Goal: Find specific page/section: Find specific page/section

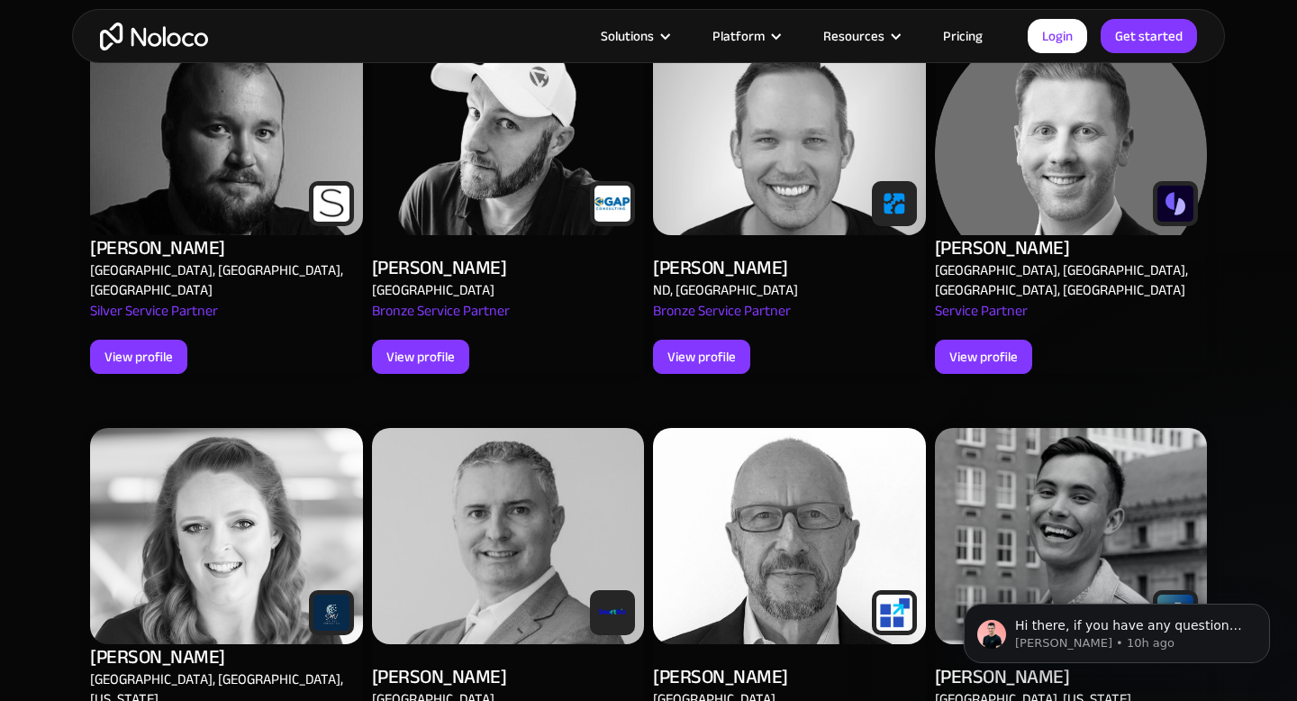
scroll to position [3957, 0]
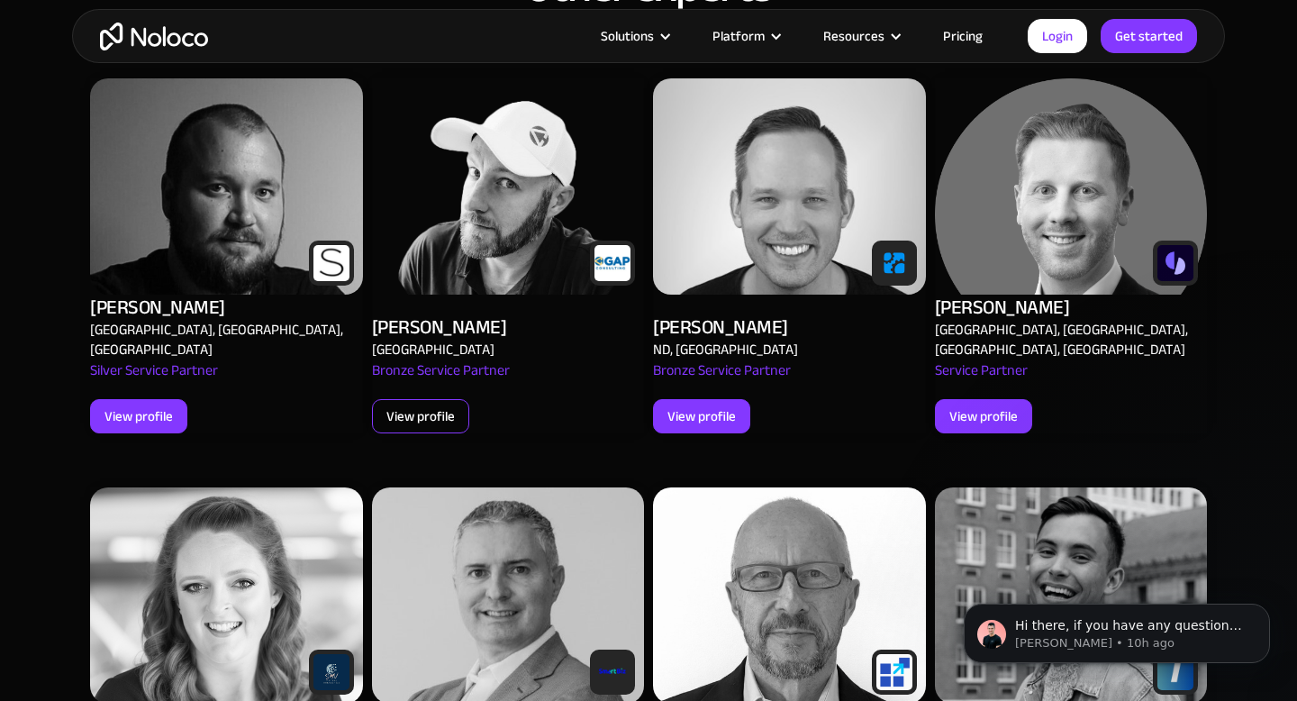
click at [391, 404] on div "View profile" at bounding box center [420, 415] width 68 height 23
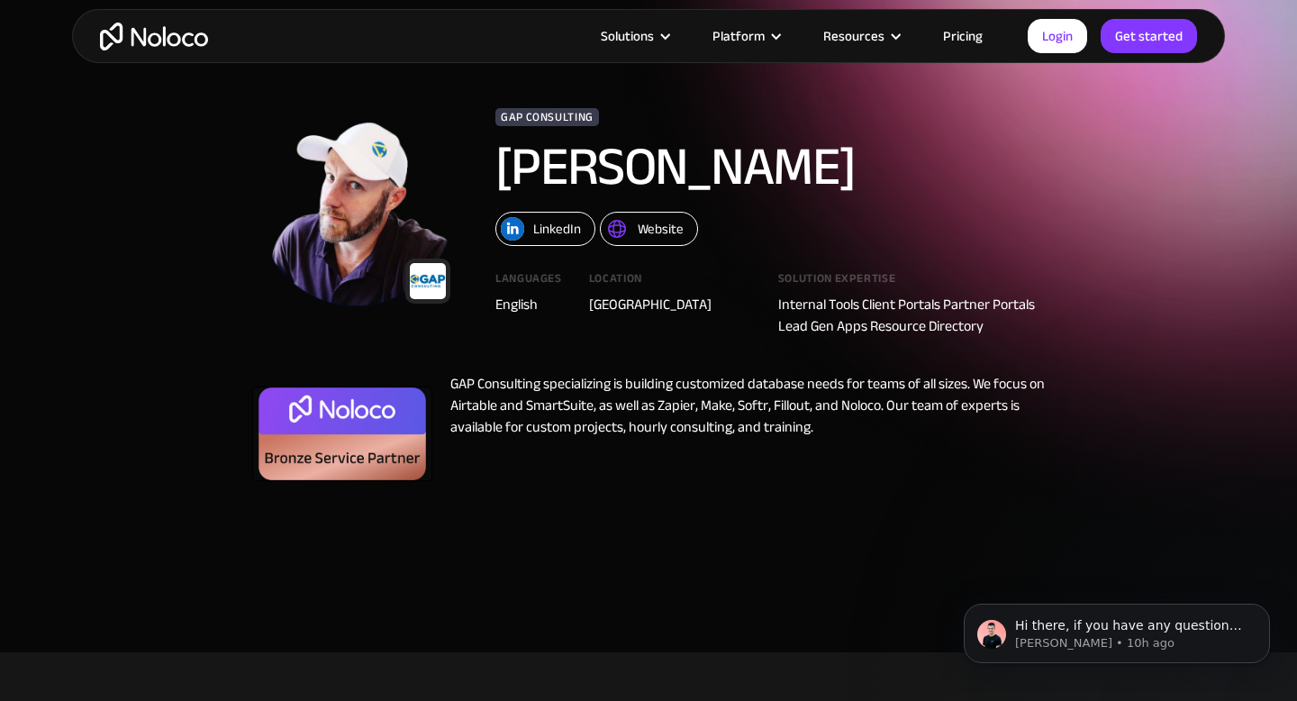
scroll to position [69, 0]
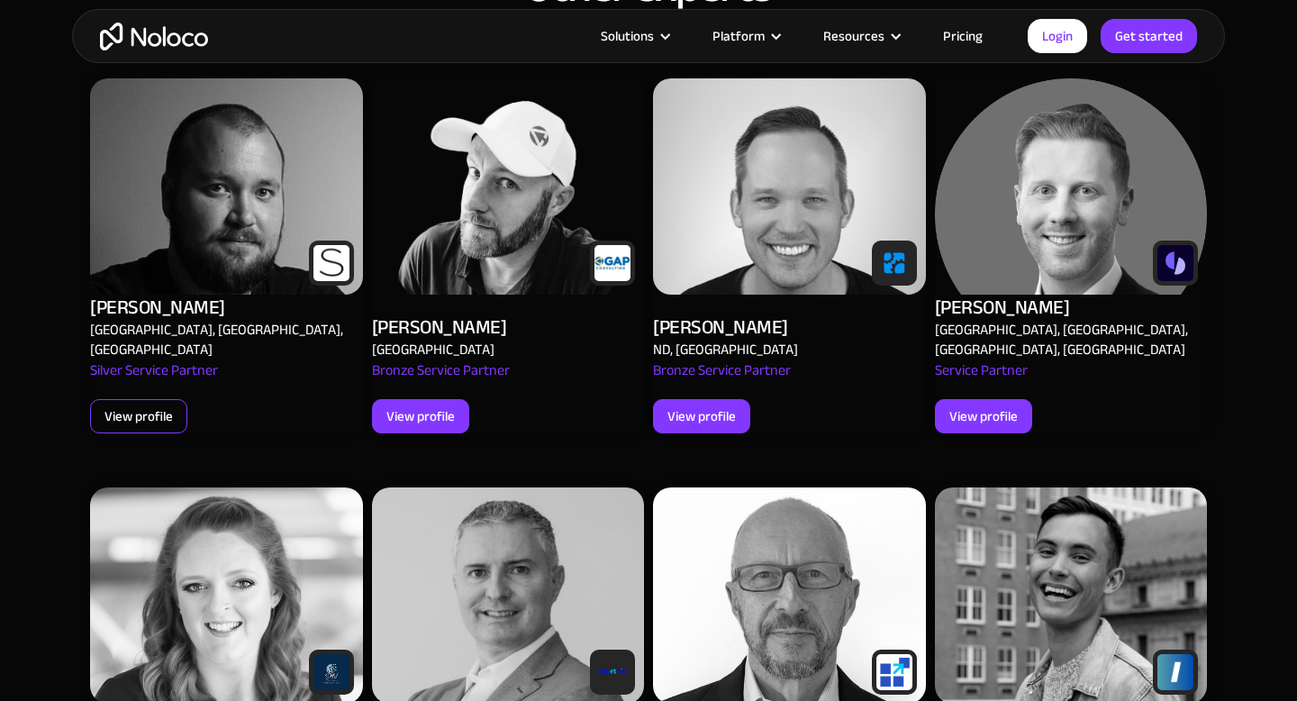
click at [148, 404] on div "View profile" at bounding box center [138, 415] width 68 height 23
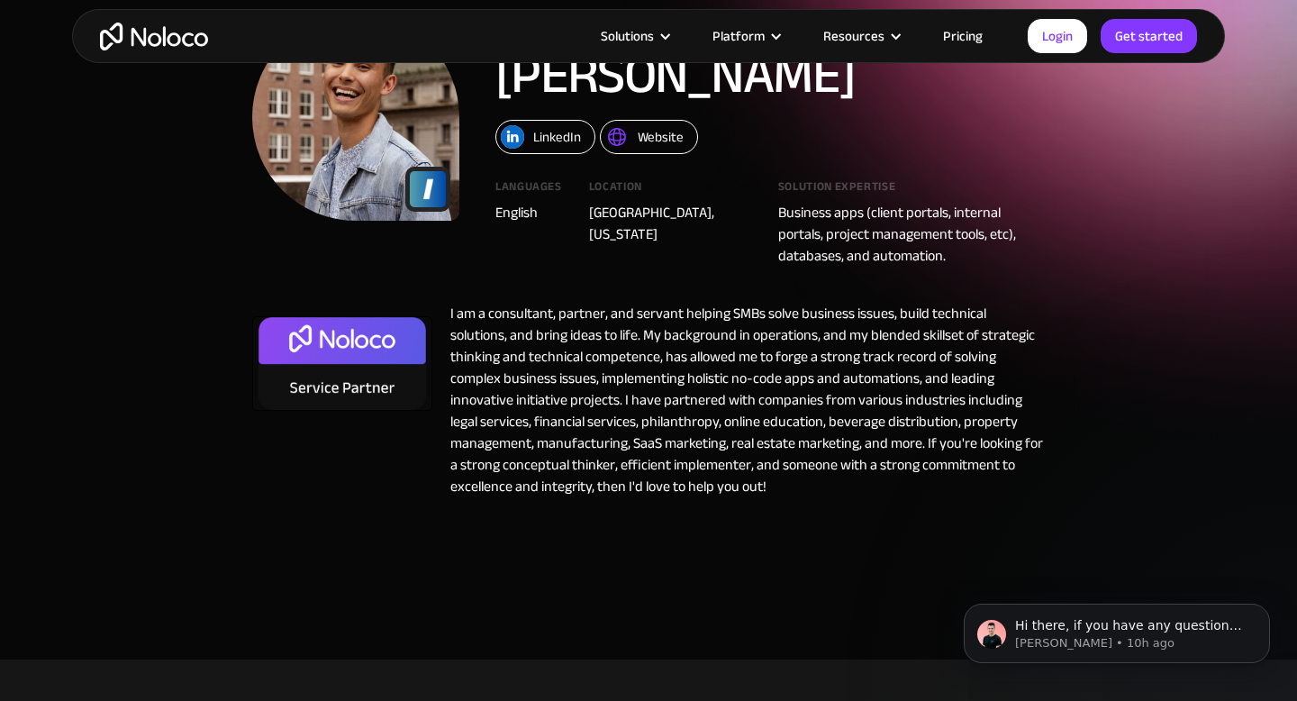
scroll to position [163, 0]
